Goal: Find specific page/section: Find specific page/section

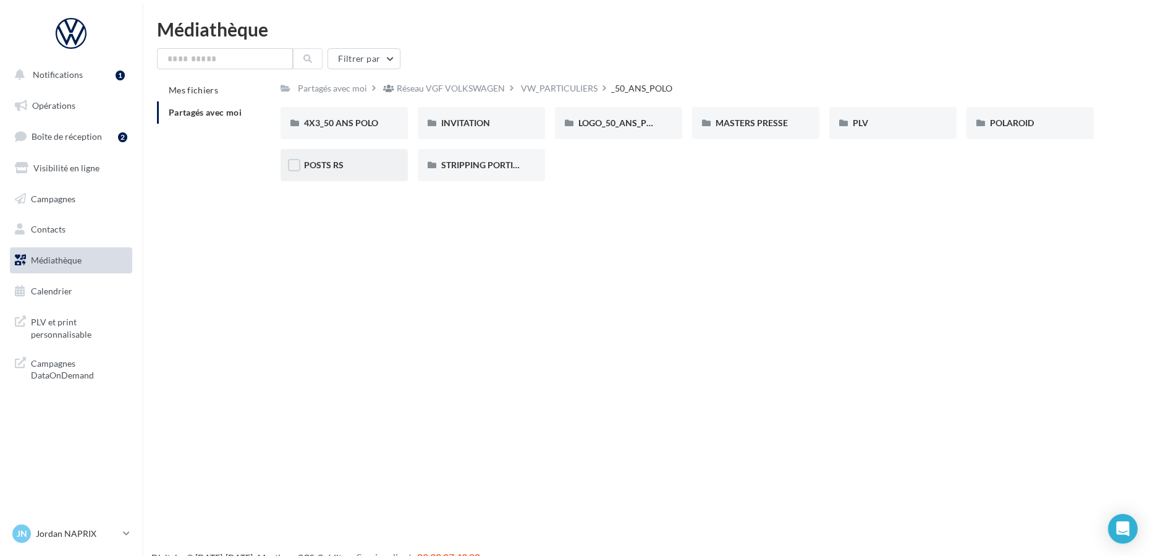
click at [356, 162] on div "POSTS RS" at bounding box center [344, 165] width 80 height 12
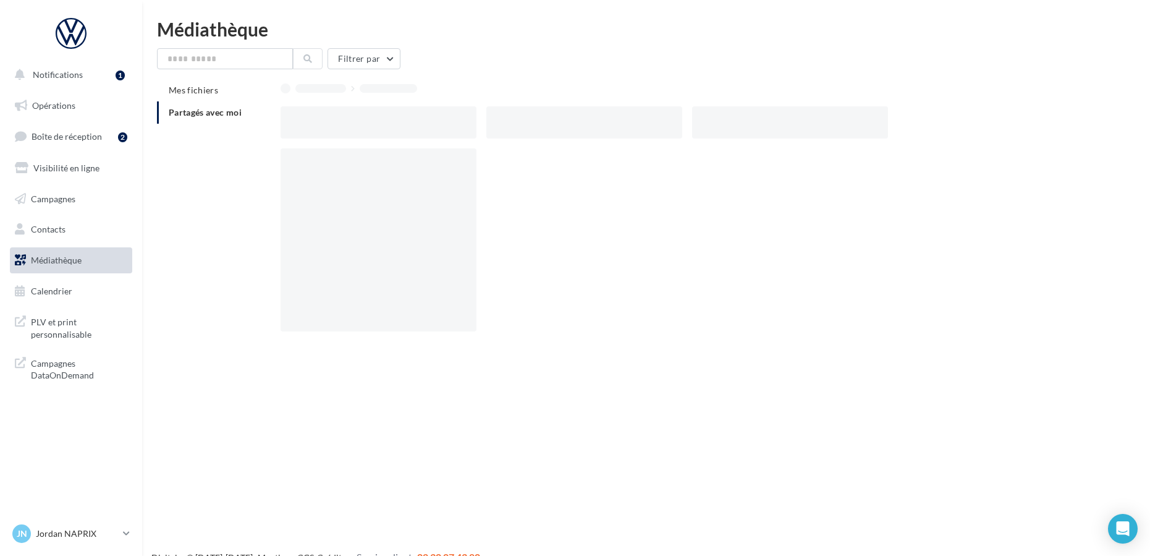
click at [356, 162] on div at bounding box center [379, 239] width 196 height 183
